Goal: Task Accomplishment & Management: Manage account settings

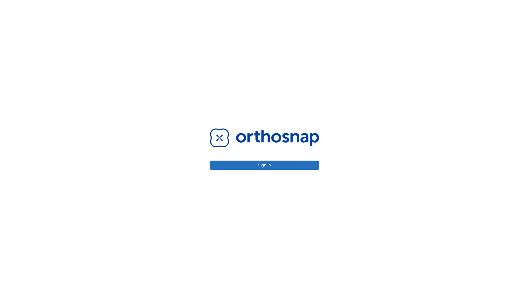
click at [265, 165] on button "Sign in" at bounding box center [264, 164] width 109 height 9
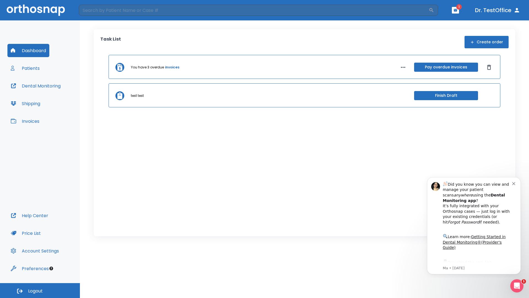
click at [40, 290] on span "Logout" at bounding box center [35, 291] width 15 height 6
